Goal: Transaction & Acquisition: Purchase product/service

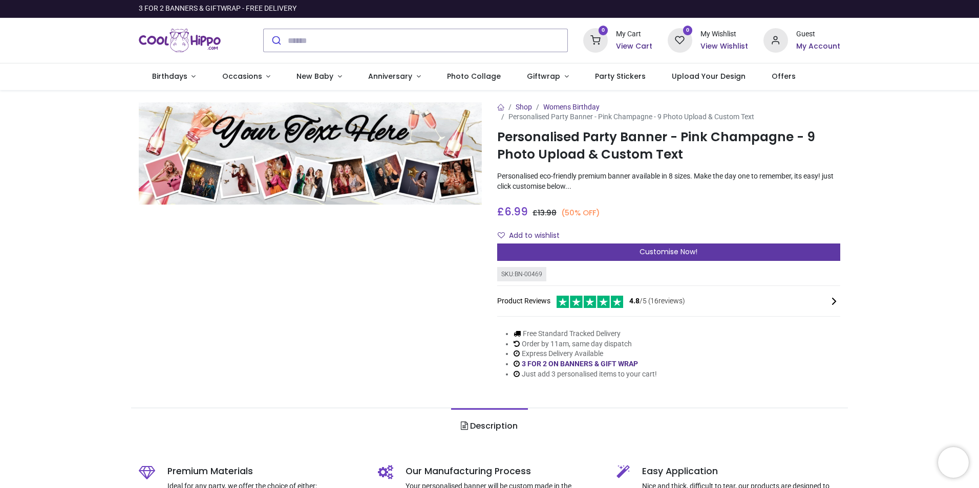
click at [685, 254] on span "Customise Now!" at bounding box center [668, 252] width 58 height 10
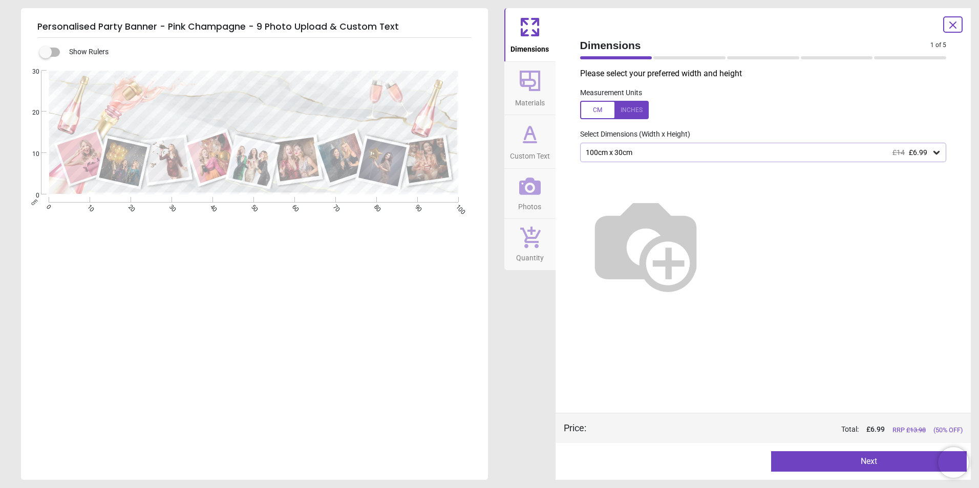
click at [785, 456] on button "Next" at bounding box center [869, 462] width 196 height 20
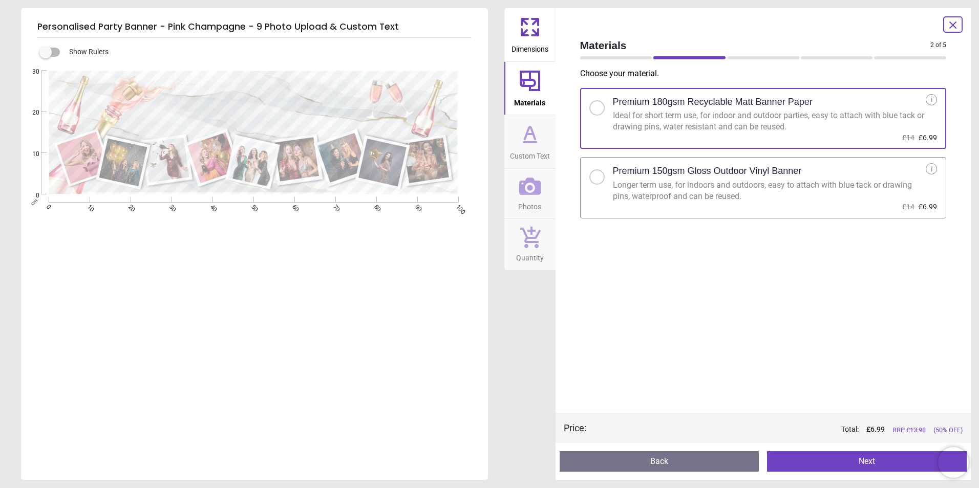
click at [601, 180] on div at bounding box center [596, 176] width 15 height 15
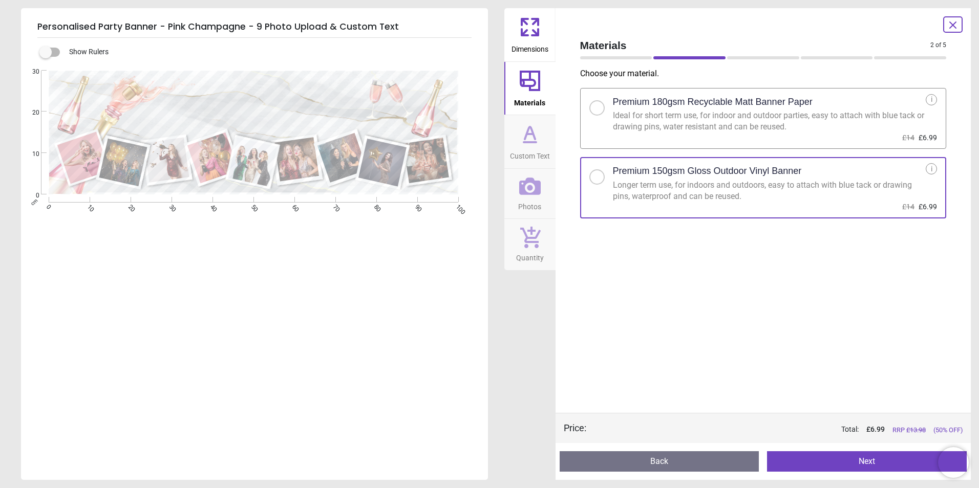
click at [846, 463] on button "Next" at bounding box center [867, 462] width 200 height 20
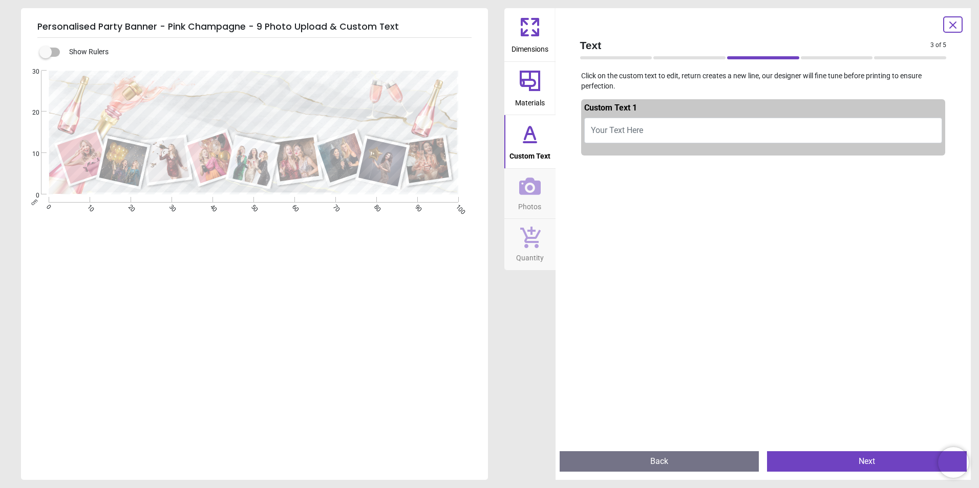
click at [801, 126] on button "Your Text Here" at bounding box center [763, 131] width 358 height 26
click at [527, 192] on icon at bounding box center [530, 187] width 22 height 22
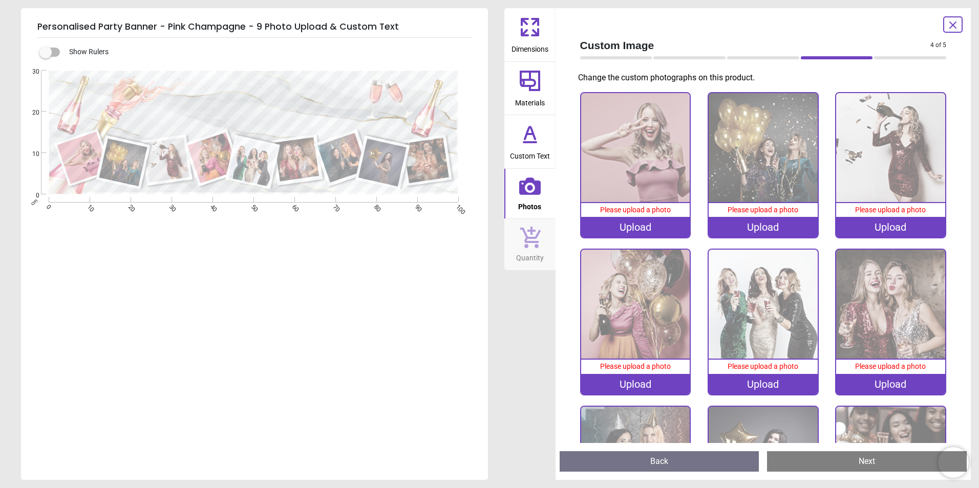
click at [665, 167] on img at bounding box center [635, 147] width 109 height 109
click at [951, 30] on icon at bounding box center [953, 25] width 12 height 12
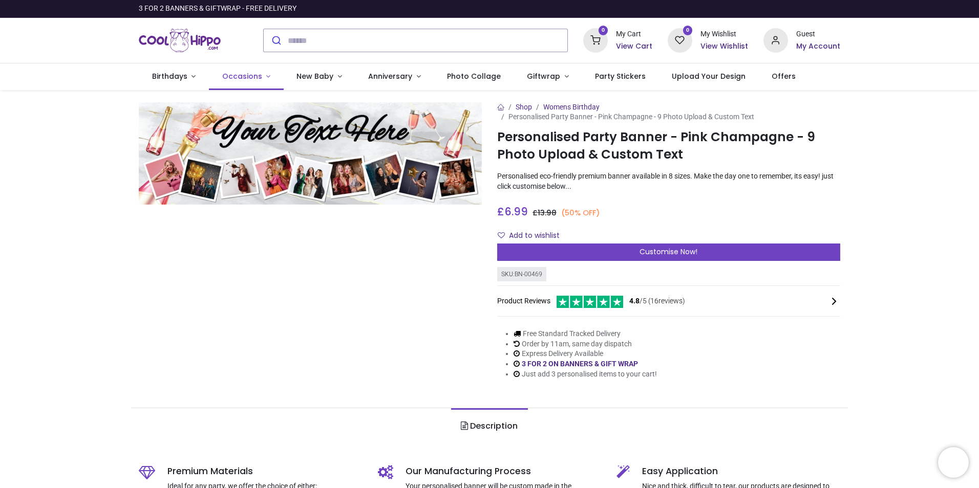
click at [253, 79] on span "Occasions" at bounding box center [242, 76] width 40 height 10
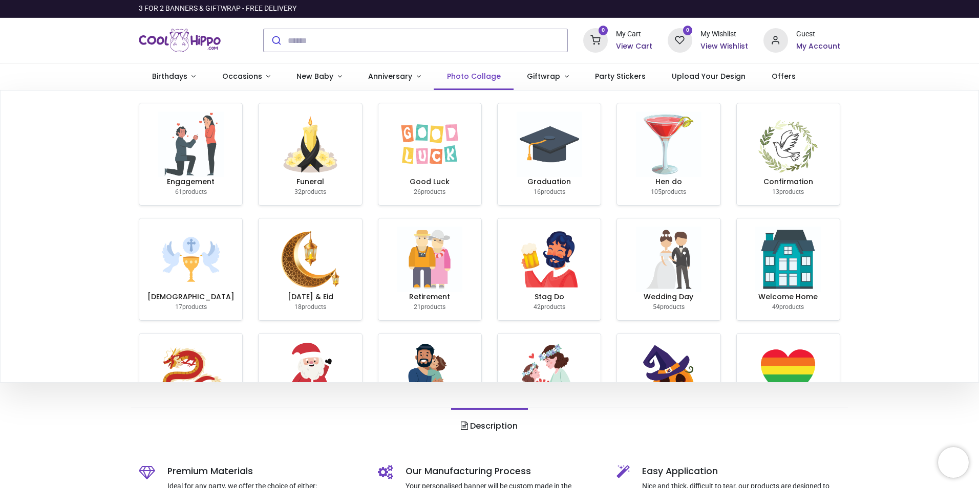
click at [467, 76] on span "Photo Collage" at bounding box center [474, 76] width 54 height 10
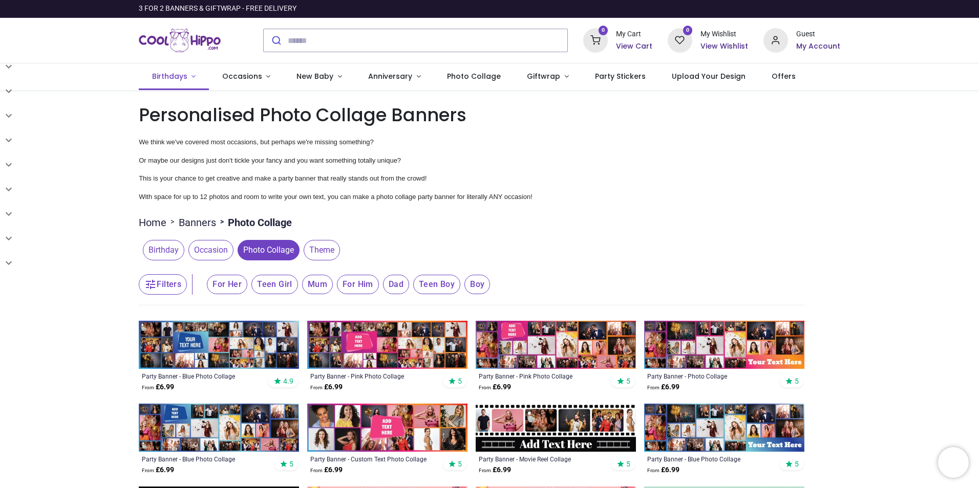
click at [160, 78] on span "Birthdays" at bounding box center [169, 76] width 35 height 10
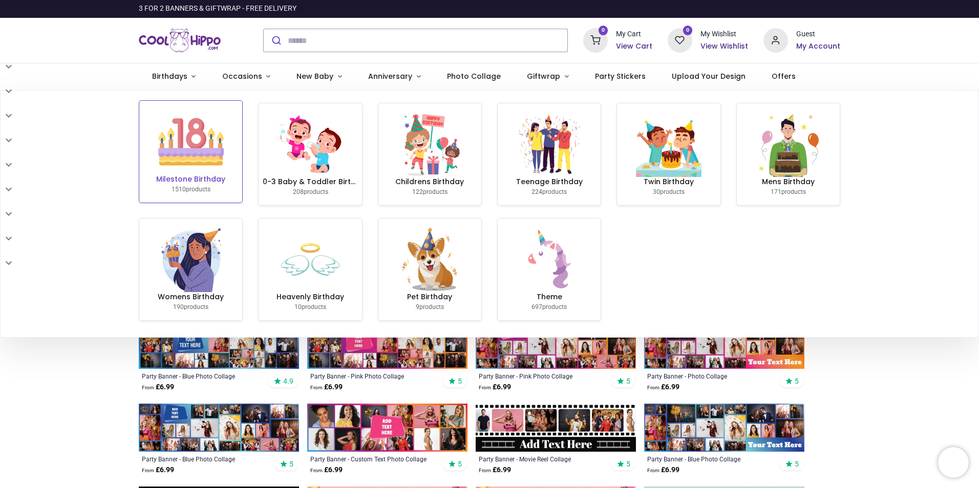
click at [216, 160] on img at bounding box center [191, 142] width 66 height 66
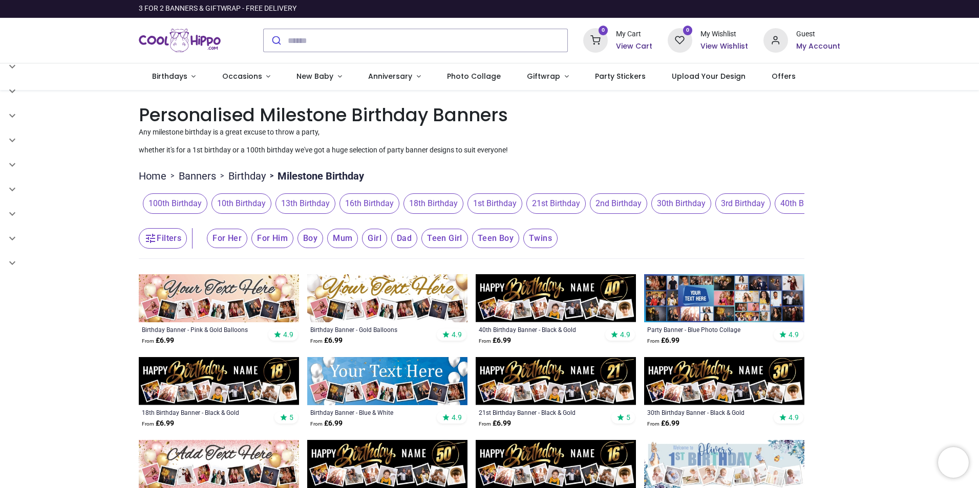
click at [548, 201] on span "21st Birthday" at bounding box center [555, 204] width 59 height 20
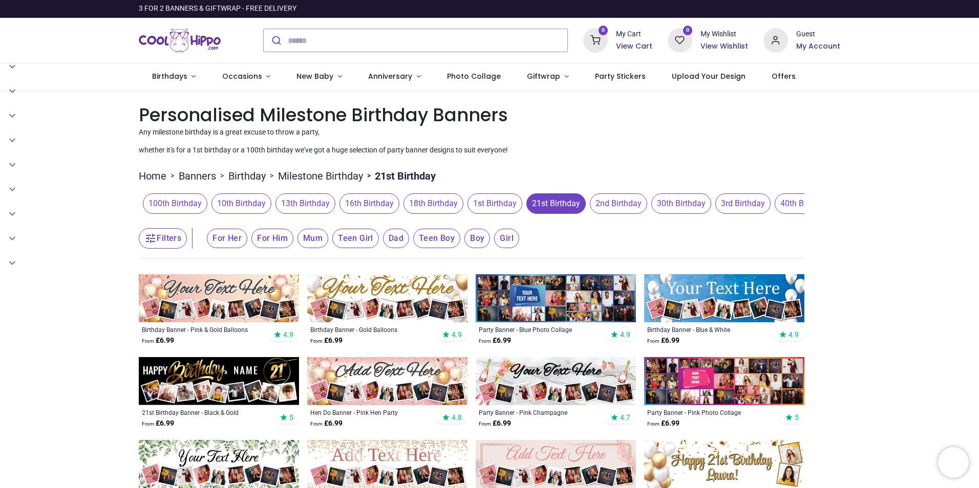
click at [233, 242] on span "For Her" at bounding box center [227, 238] width 40 height 19
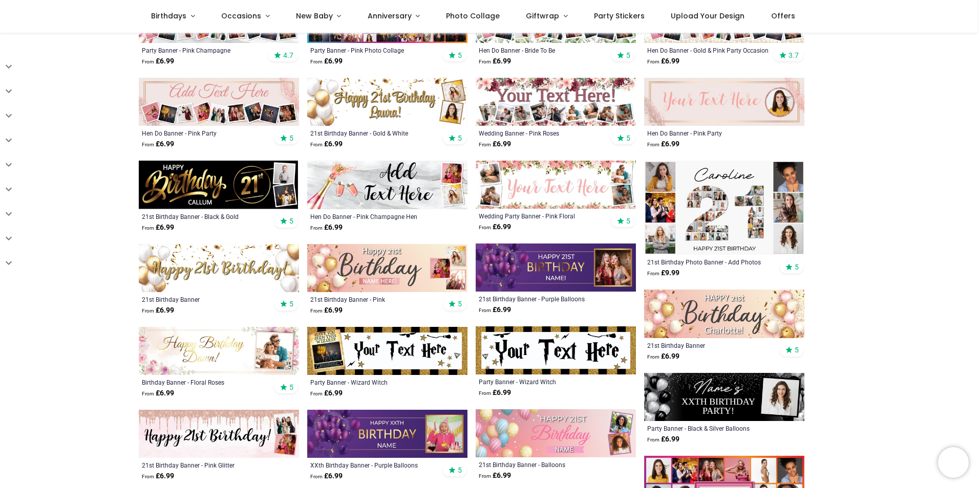
scroll to position [307, 0]
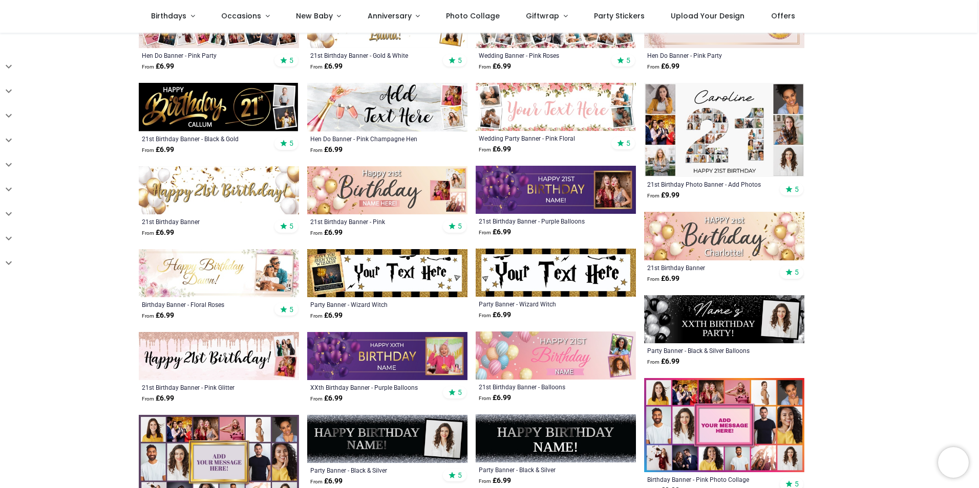
scroll to position [358, 0]
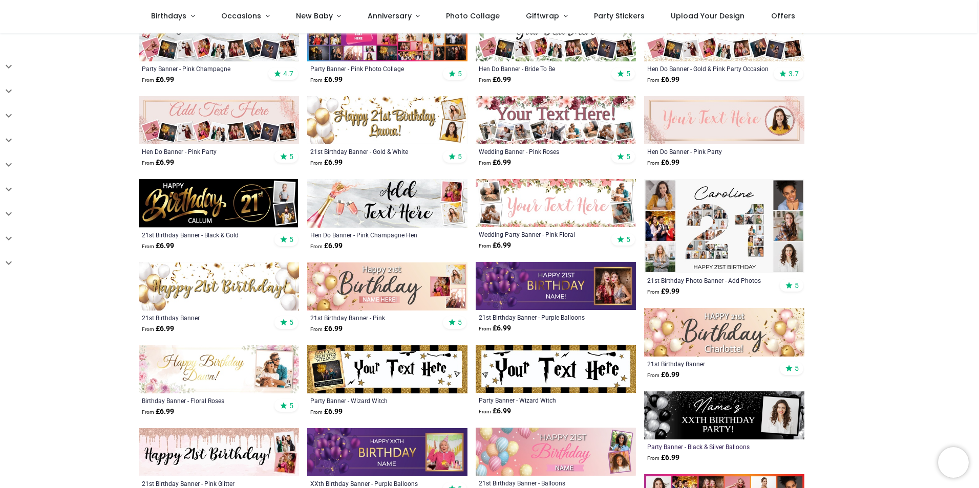
scroll to position [205, 0]
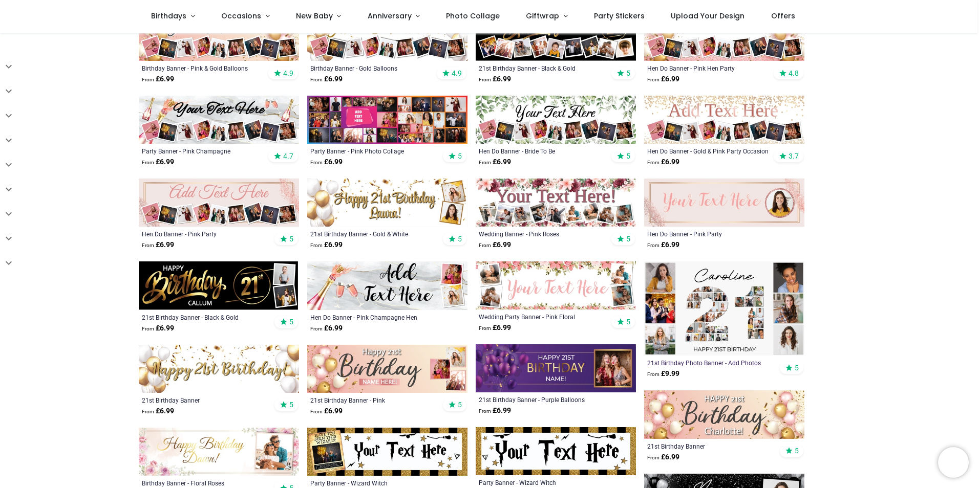
click at [725, 366] on div "21st Birthday Photo Banner - Add Photos" at bounding box center [708, 363] width 123 height 8
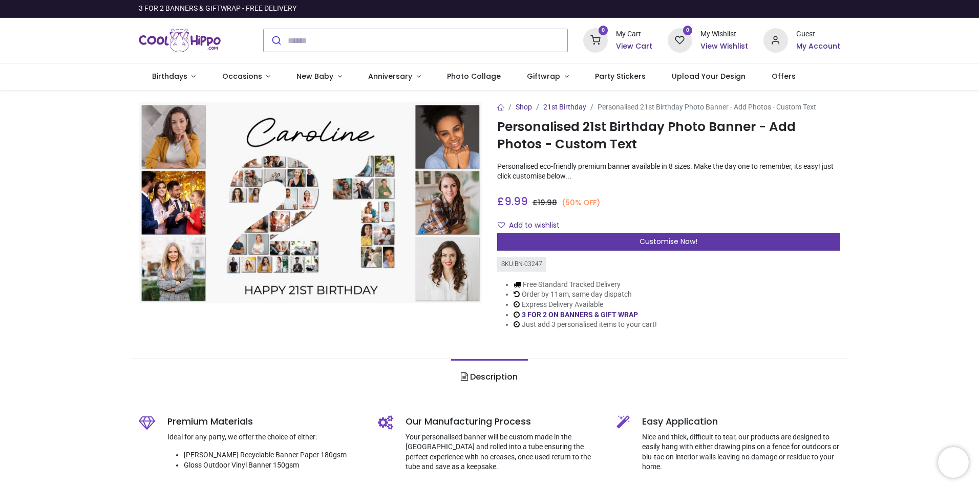
click at [827, 237] on div "Customise Now!" at bounding box center [668, 241] width 343 height 17
